Goal: Information Seeking & Learning: Learn about a topic

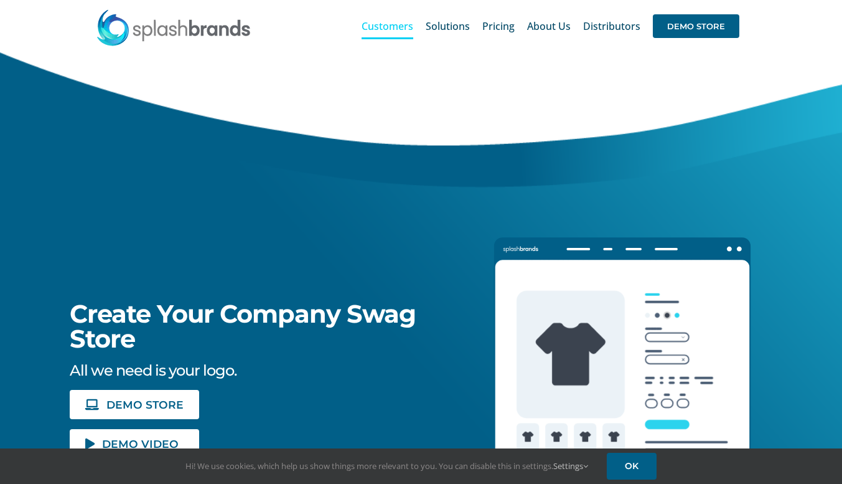
click at [395, 31] on span "Customers" at bounding box center [388, 26] width 52 height 10
